Goal: Transaction & Acquisition: Purchase product/service

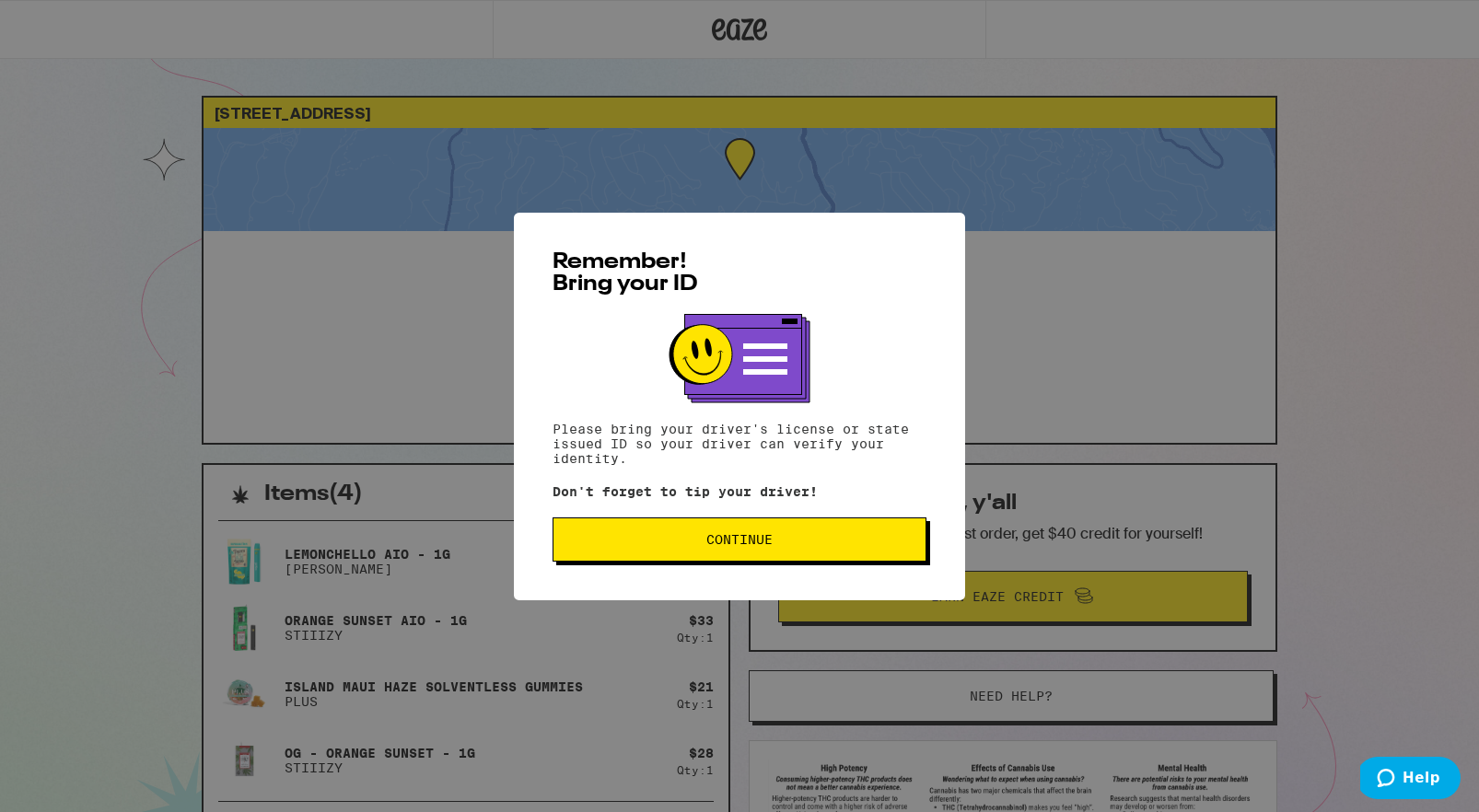
click at [623, 532] on button "Continue" at bounding box center [739, 538] width 374 height 44
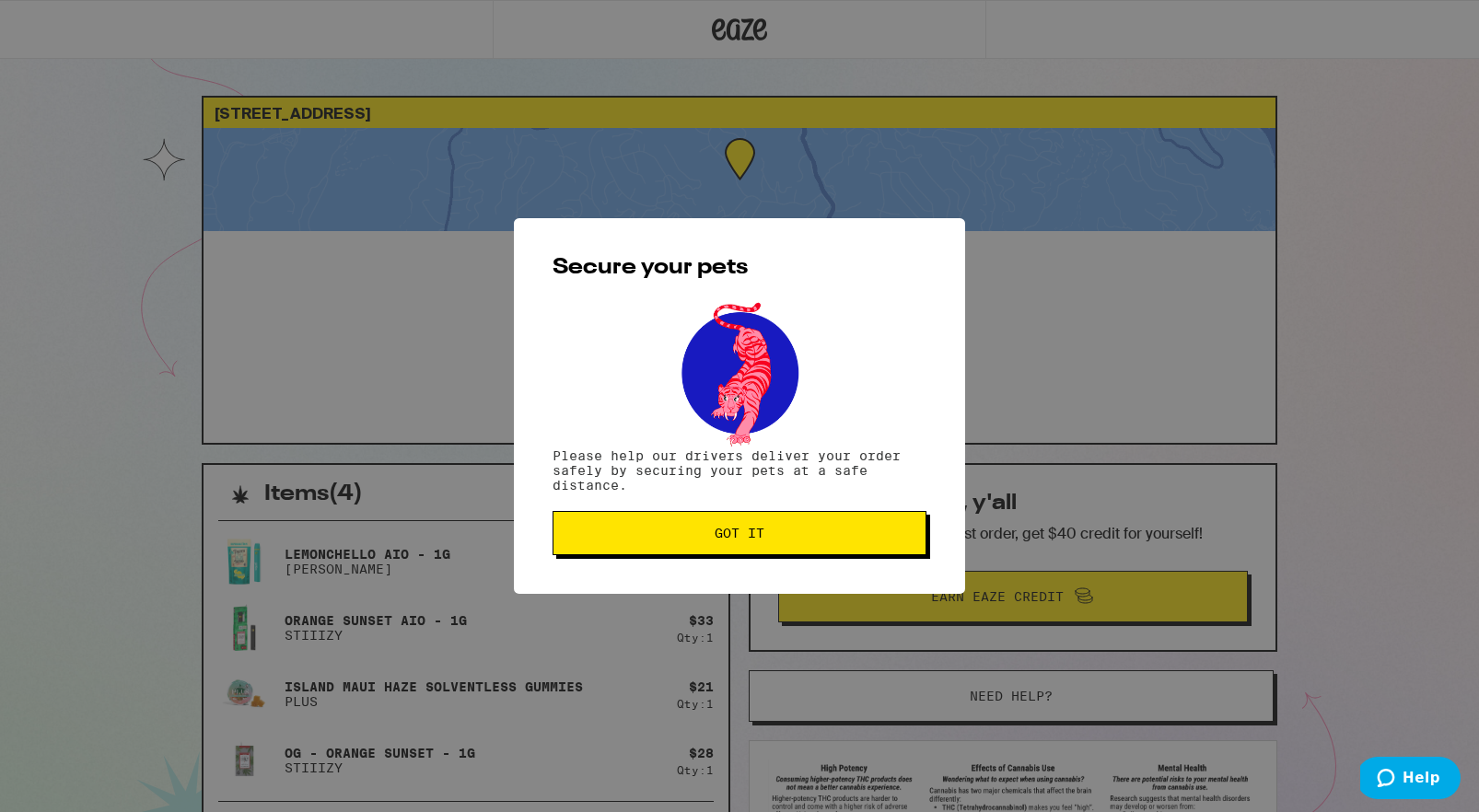
click at [623, 532] on span "Got it" at bounding box center [739, 533] width 343 height 13
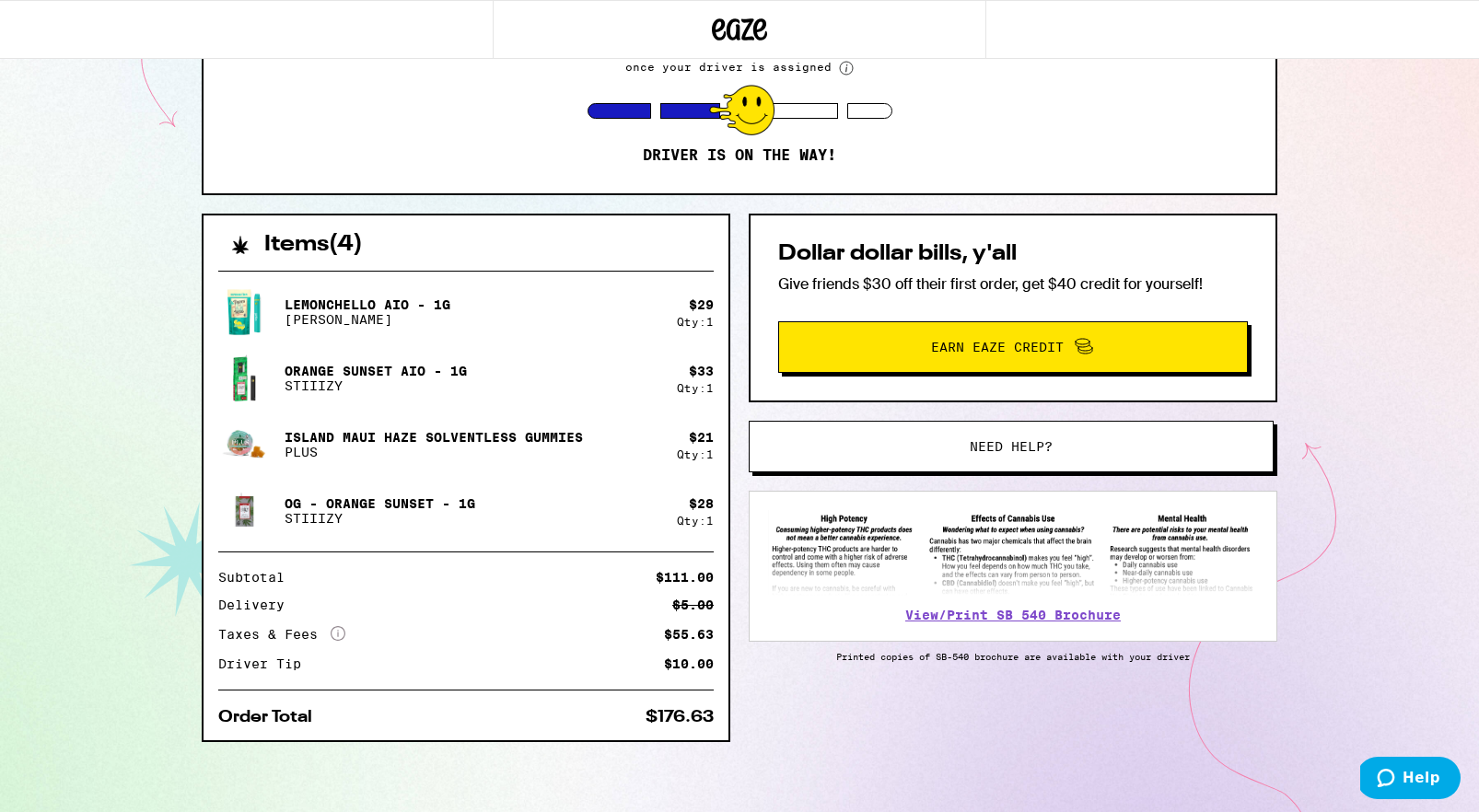
scroll to position [253, 0]
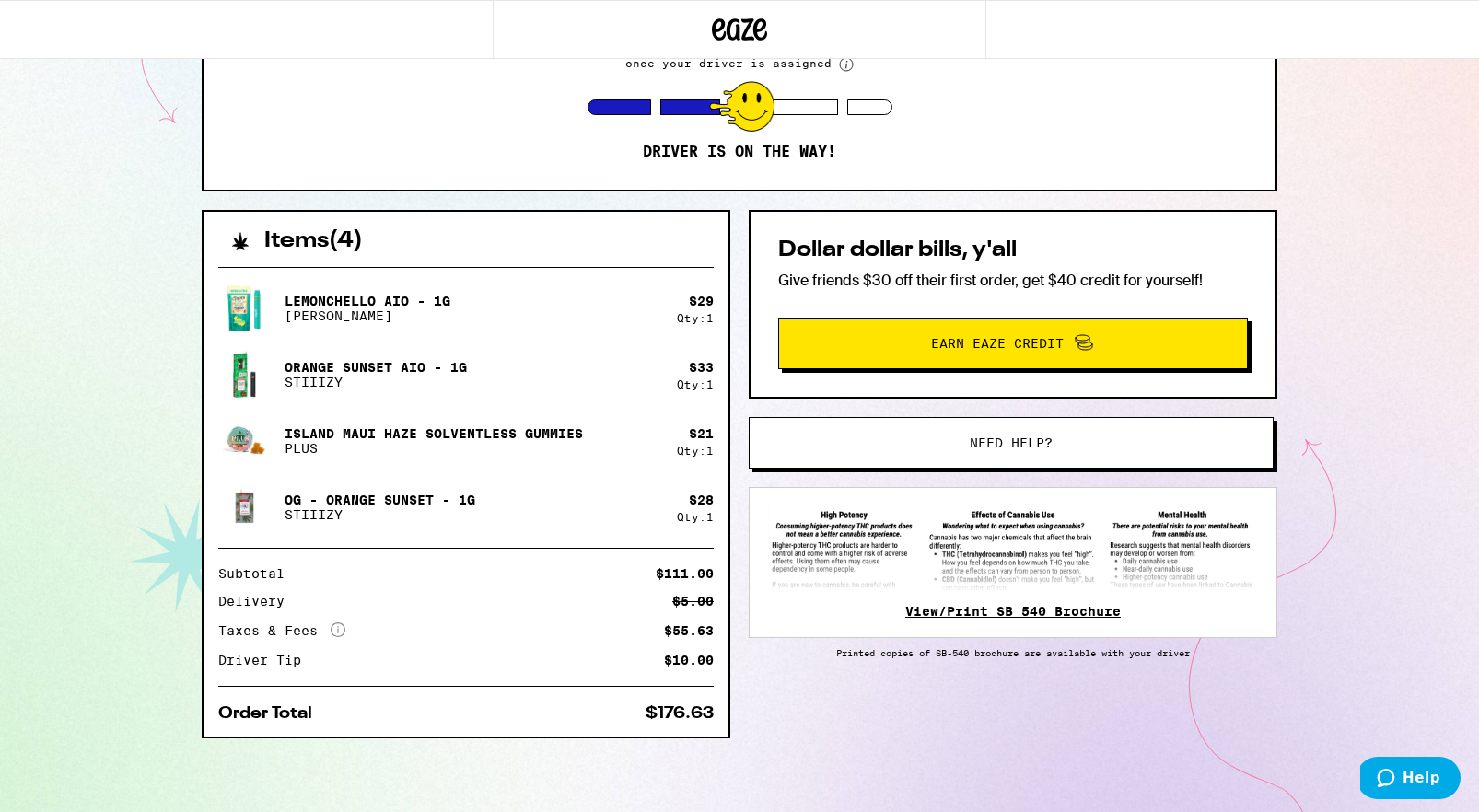
click at [935, 613] on link "View/Print SB 540 Brochure" at bounding box center [1012, 610] width 215 height 15
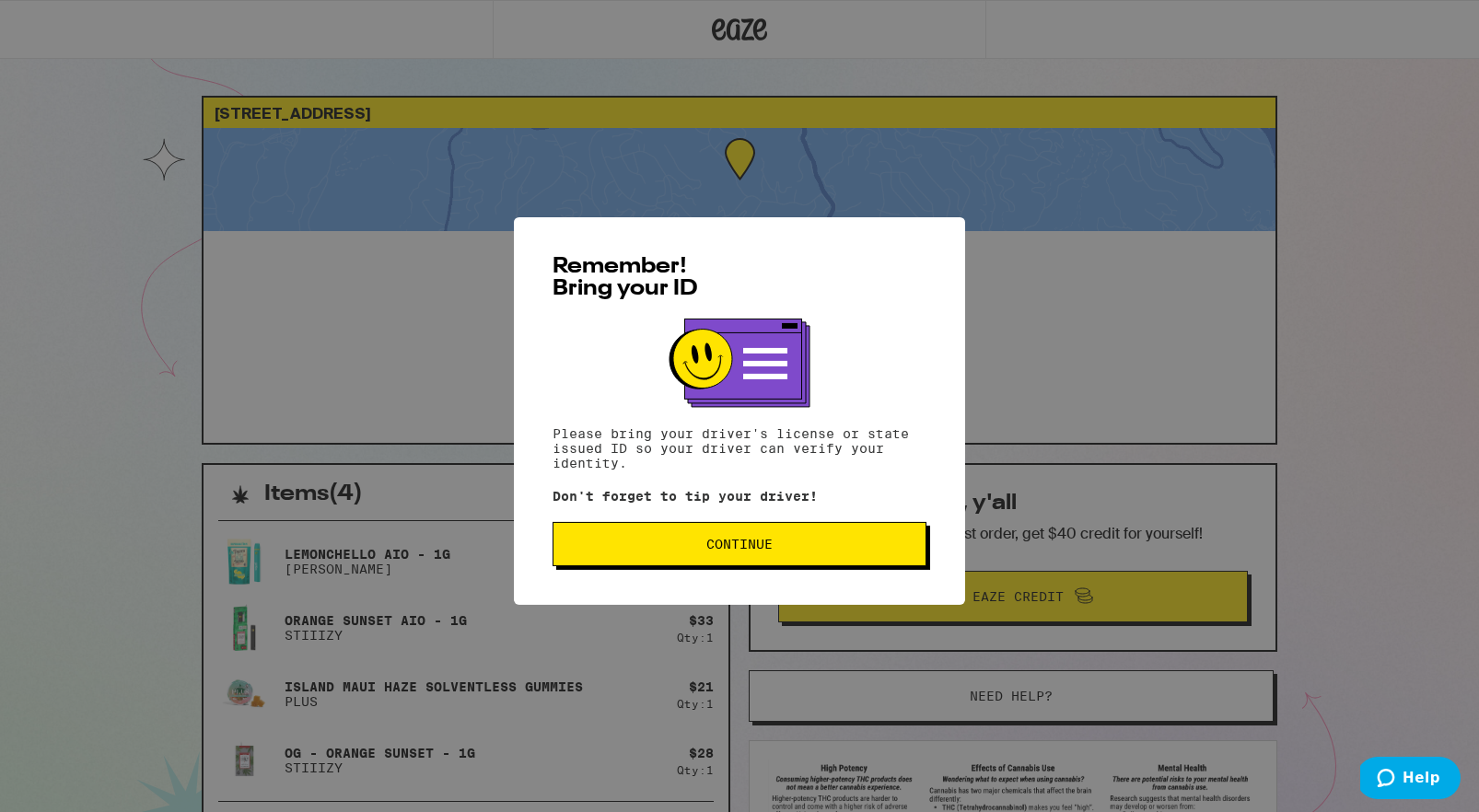
click at [617, 543] on span "Continue" at bounding box center [739, 538] width 343 height 13
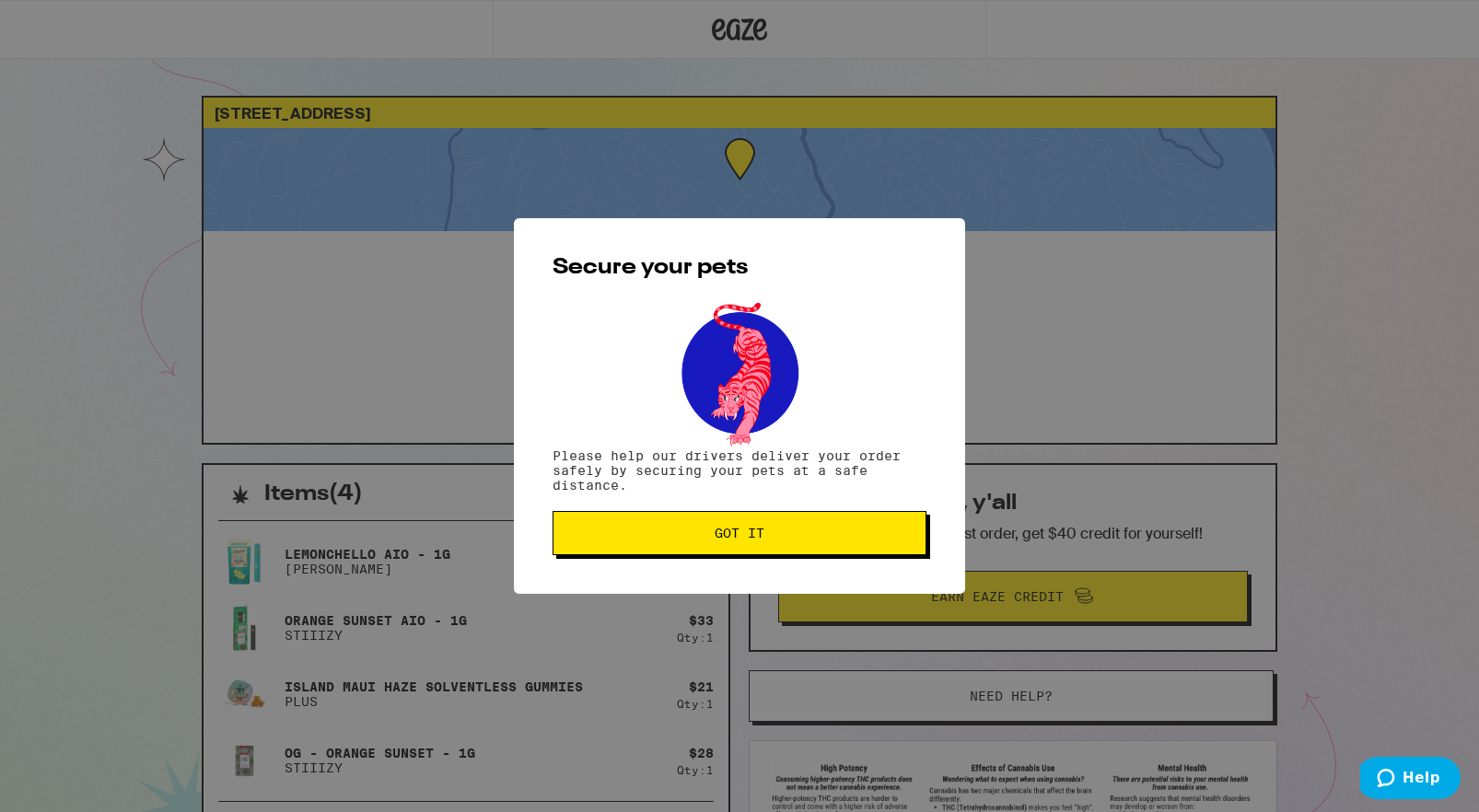
click at [617, 543] on button "Got it" at bounding box center [739, 533] width 374 height 44
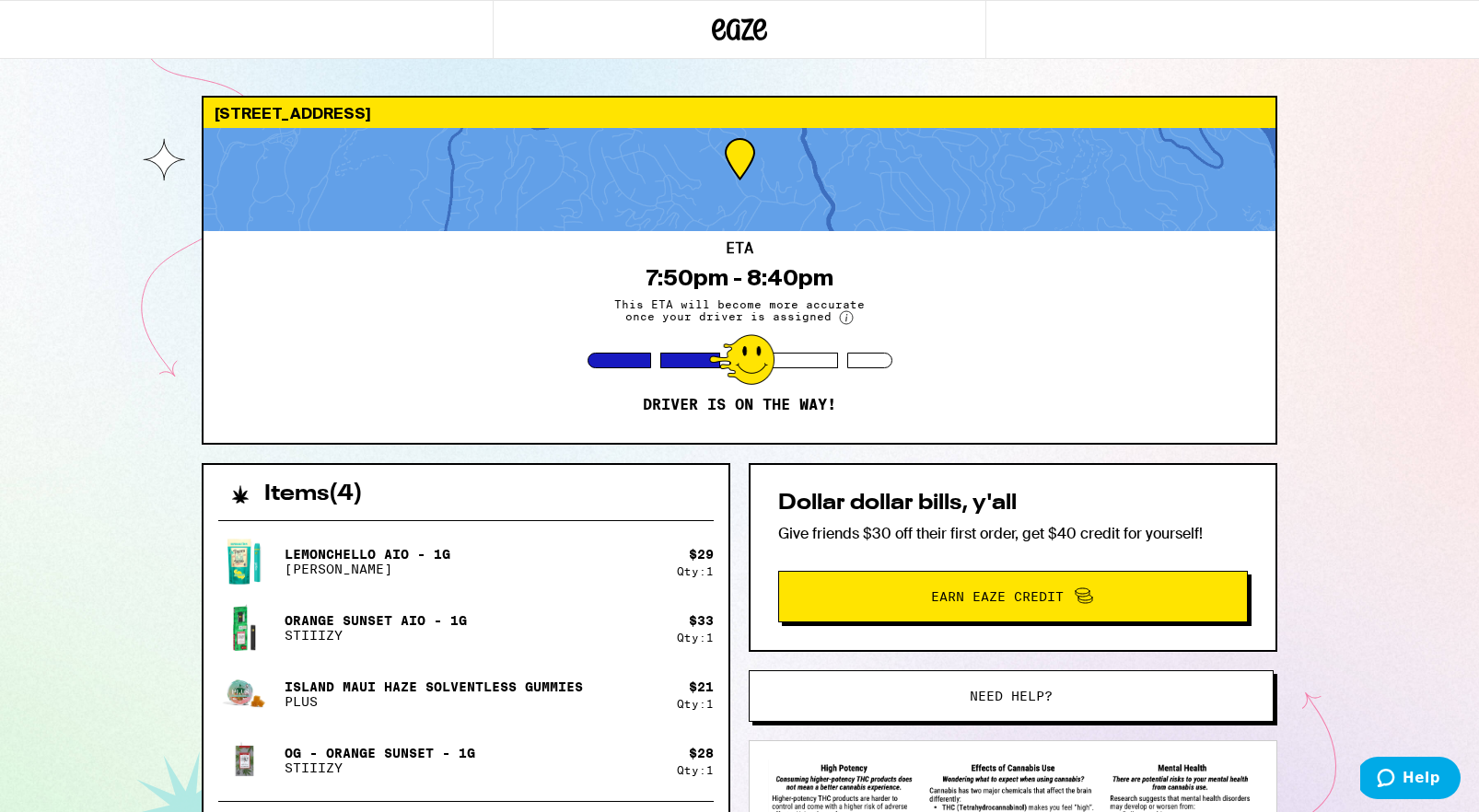
click at [745, 28] on icon at bounding box center [740, 29] width 27 height 22
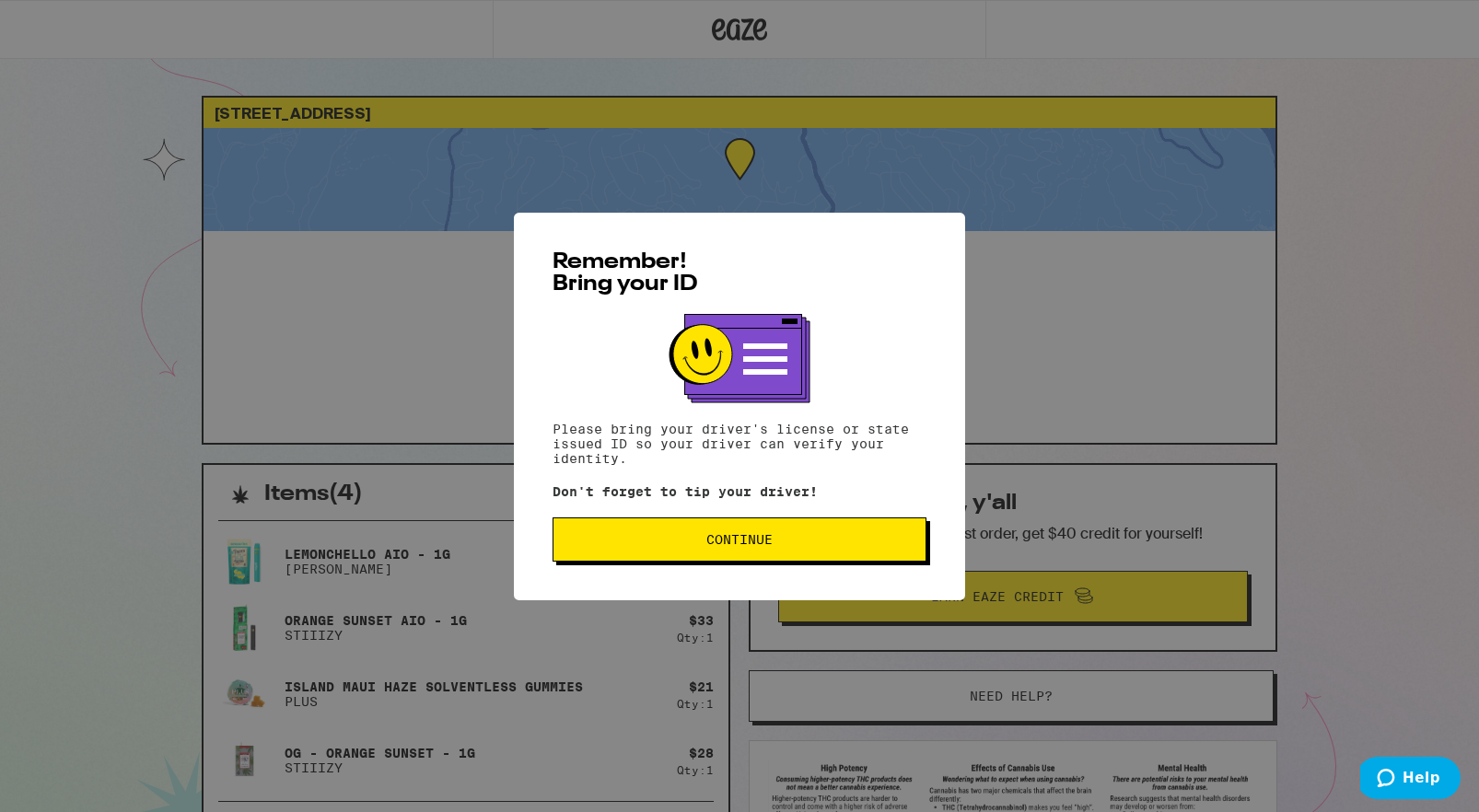
click at [689, 546] on span "Continue" at bounding box center [739, 538] width 343 height 13
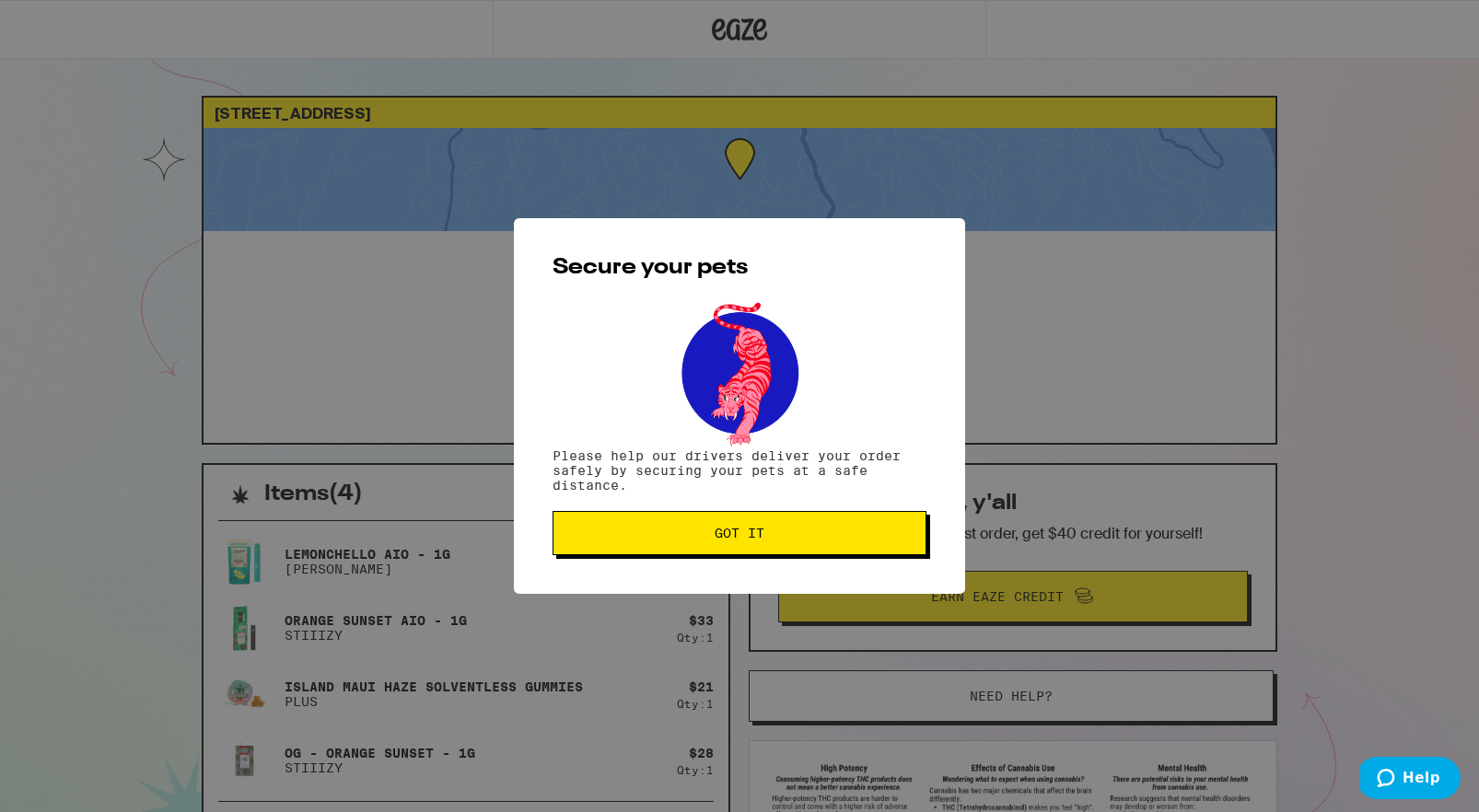
click at [578, 531] on span "Got it" at bounding box center [739, 533] width 343 height 13
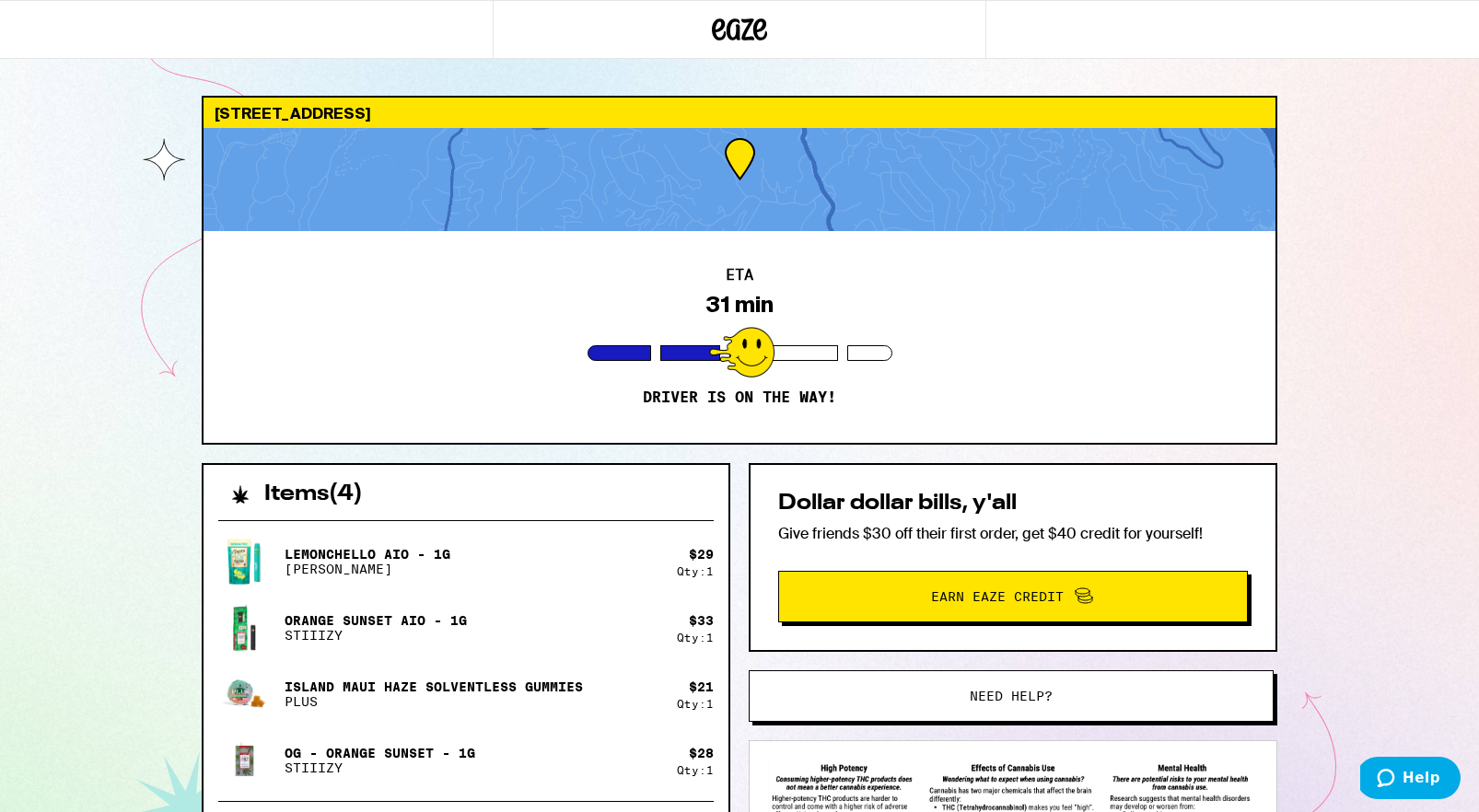
click at [735, 21] on icon at bounding box center [739, 29] width 55 height 33
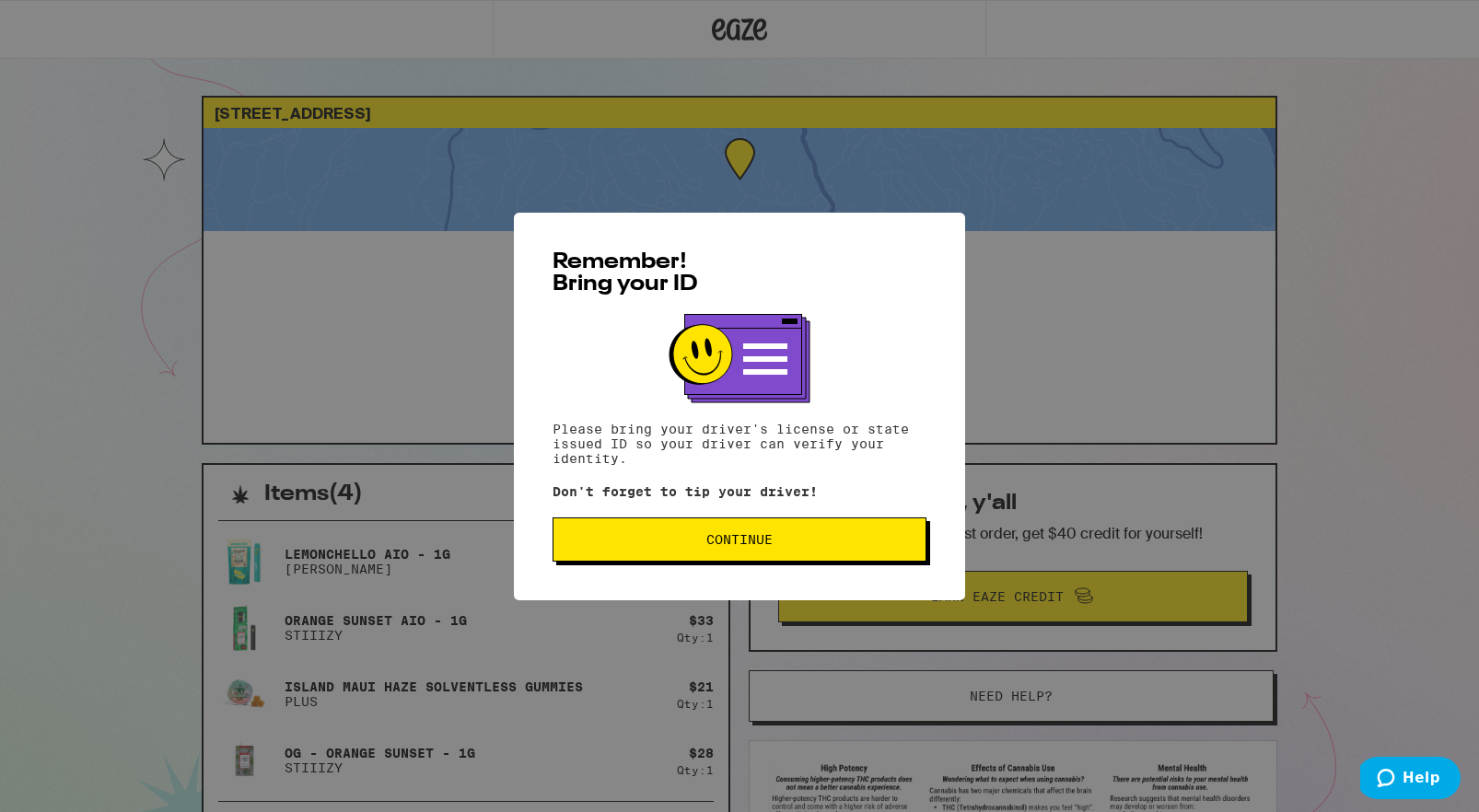
click at [651, 543] on span "Continue" at bounding box center [739, 538] width 343 height 13
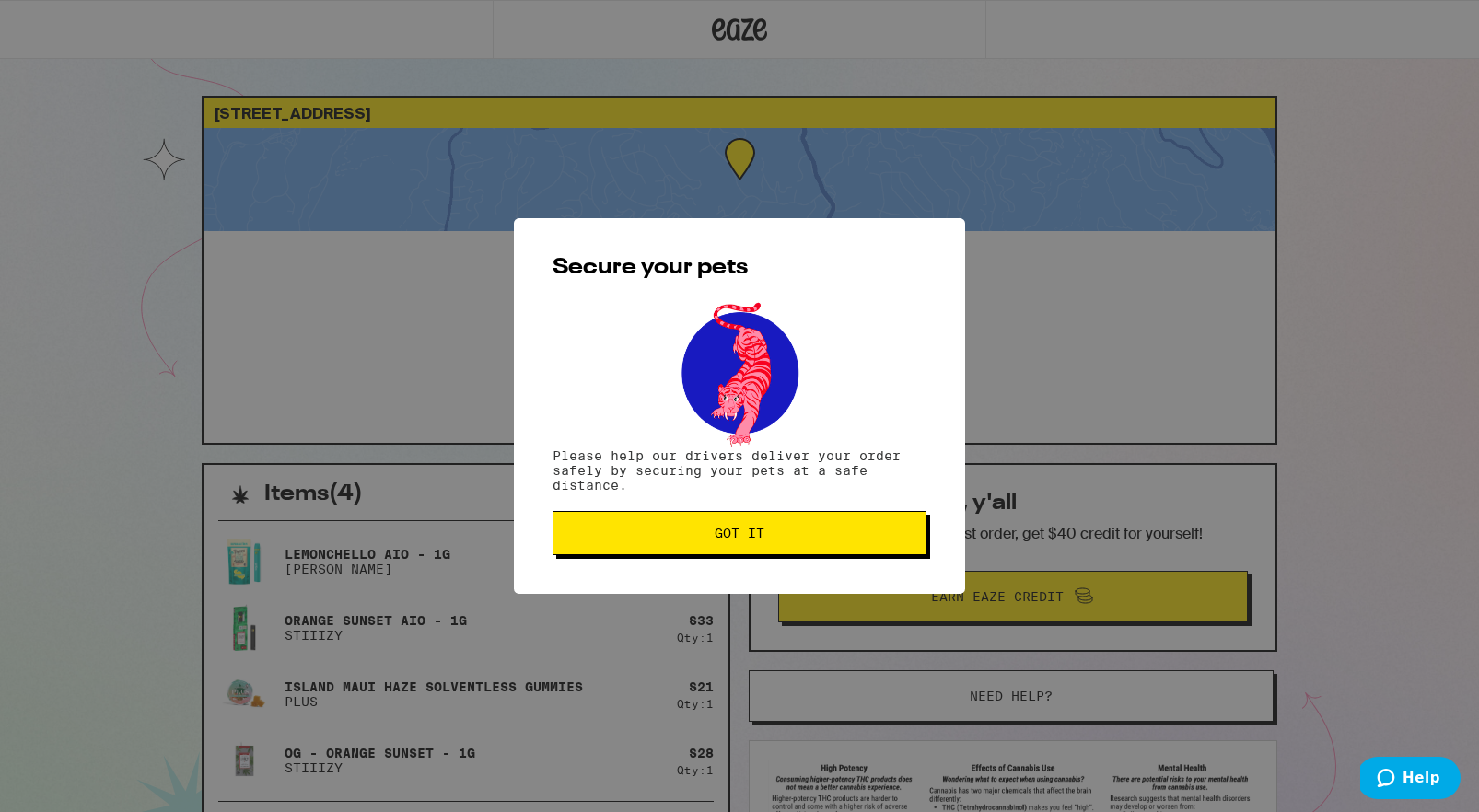
click at [651, 544] on button "Got it" at bounding box center [739, 533] width 374 height 44
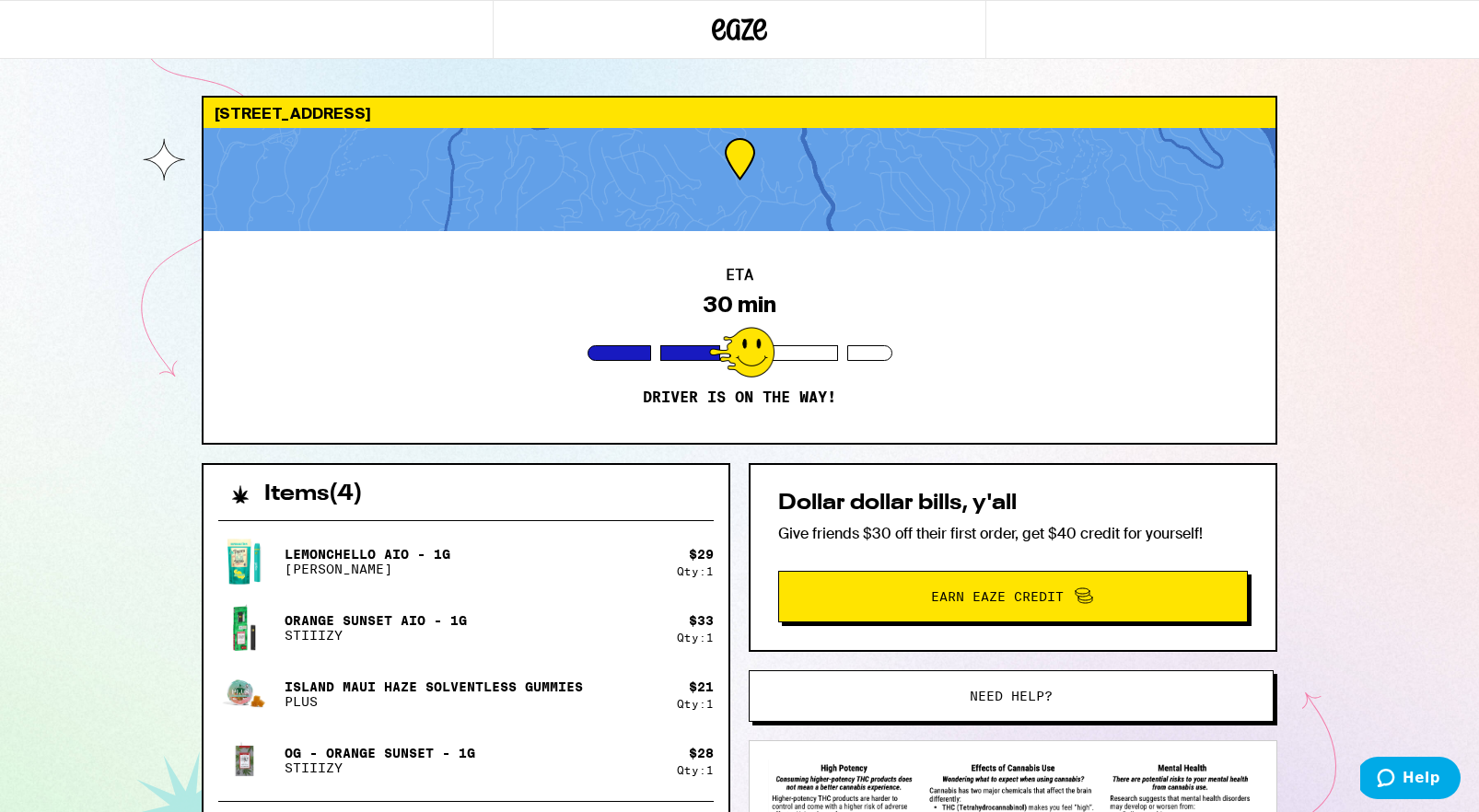
click at [748, 33] on icon at bounding box center [739, 29] width 55 height 33
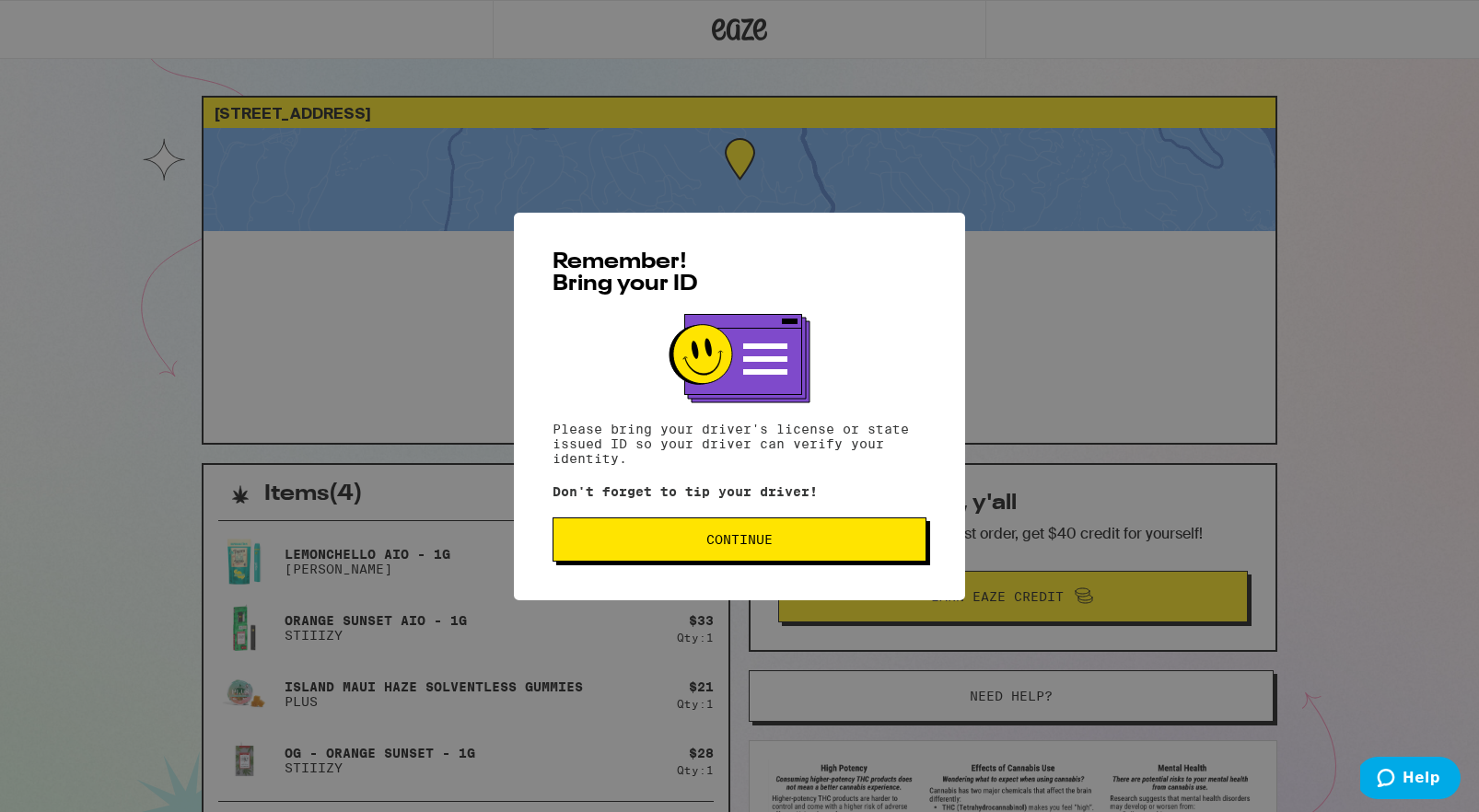
click at [617, 530] on button "Continue" at bounding box center [739, 538] width 374 height 44
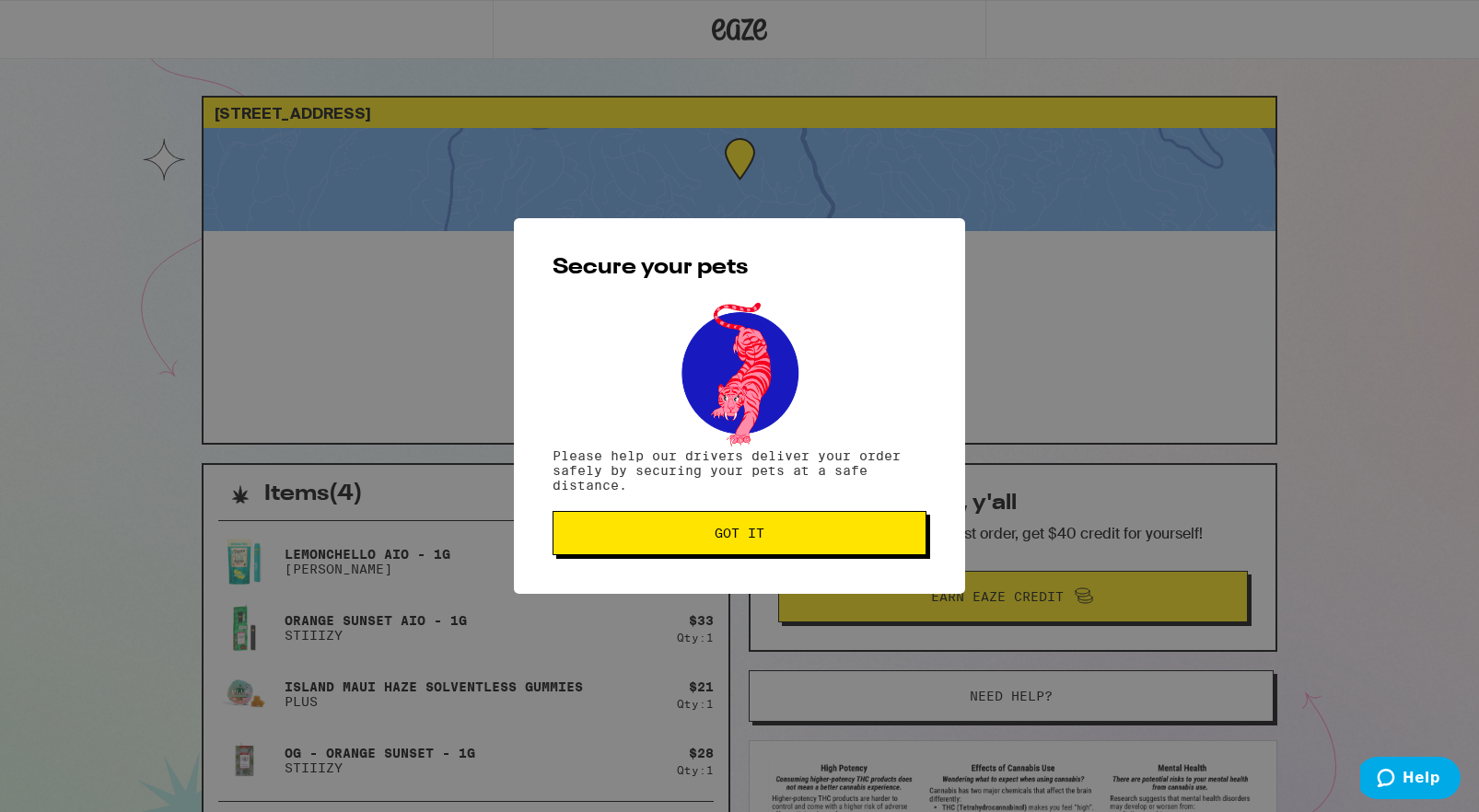
click at [607, 548] on button "Got it" at bounding box center [739, 533] width 374 height 44
